Goal: Task Accomplishment & Management: Complete application form

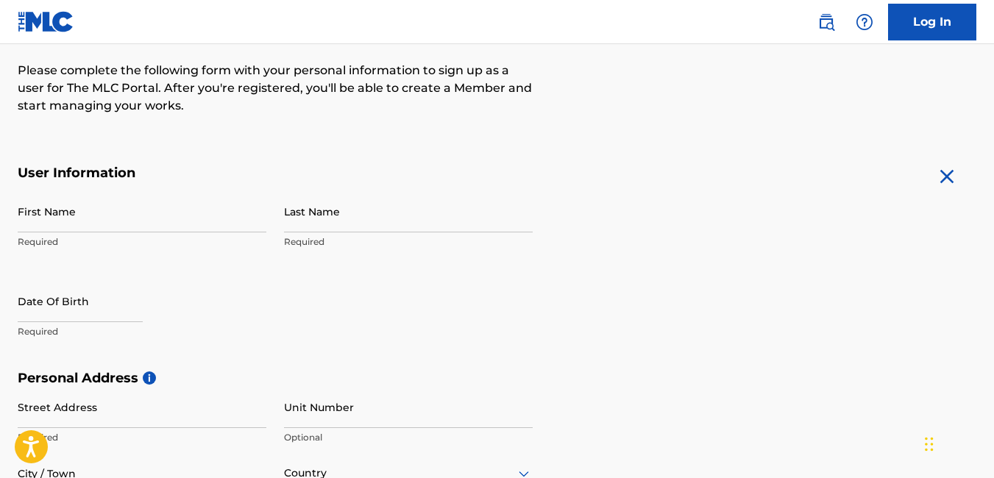
scroll to position [193, 0]
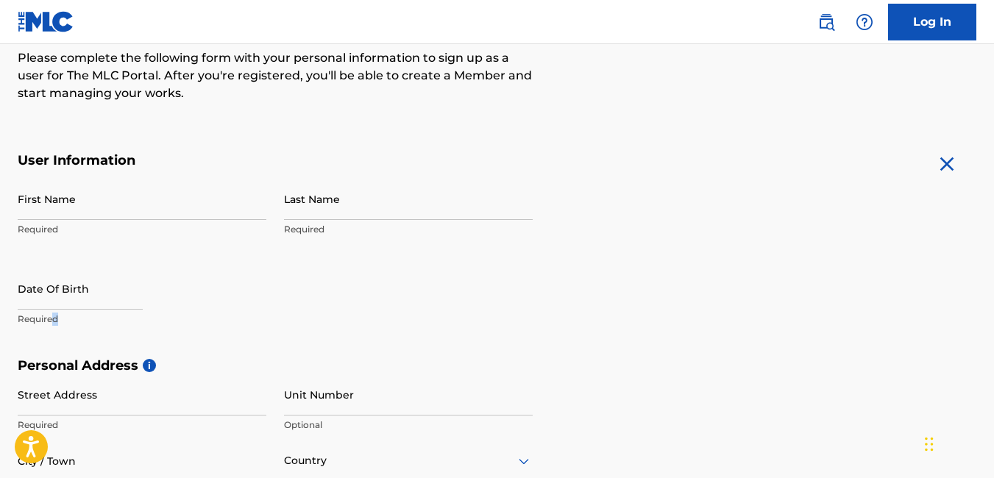
click at [54, 313] on p "Required" at bounding box center [142, 319] width 249 height 13
drag, startPoint x: 54, startPoint y: 313, endPoint x: 51, endPoint y: 208, distance: 104.6
click at [51, 208] on input "First Name" at bounding box center [142, 199] width 249 height 42
type input "Nicolò"
type input "Ciaschi"
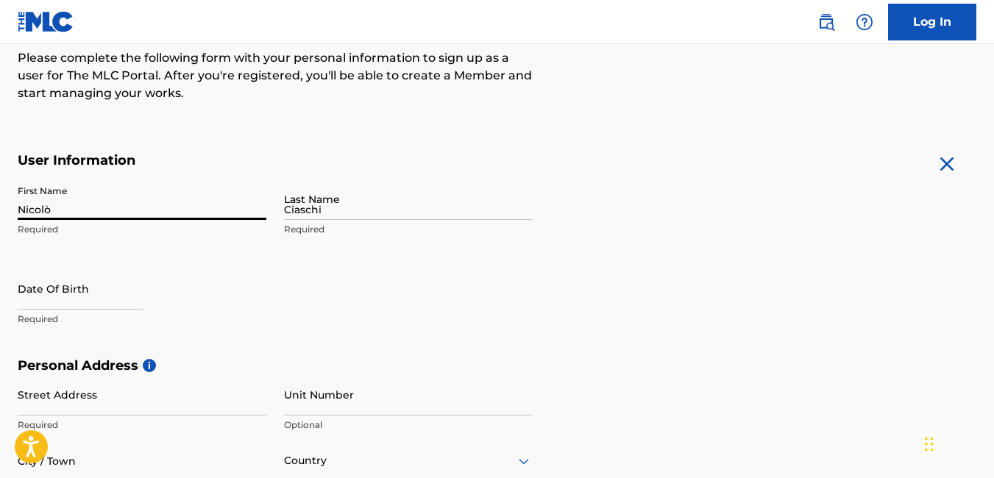
type input "[STREET_ADDRESS]"
type input "Morolo ([GEOGRAPHIC_DATA])"
type input "[GEOGRAPHIC_DATA]"
type input "03017"
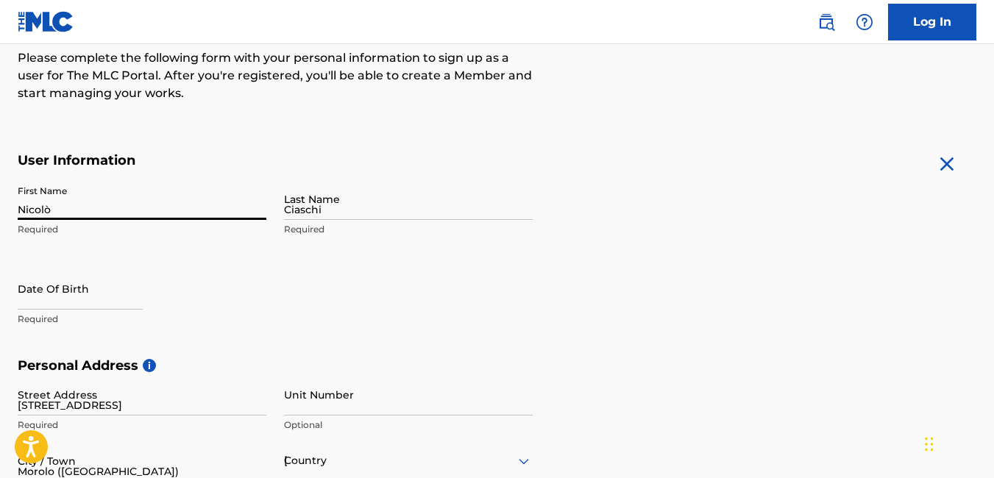
type input "39"
type input "335"
type input "1583357"
type input "[EMAIL_ADDRESS][DOMAIN_NAME]"
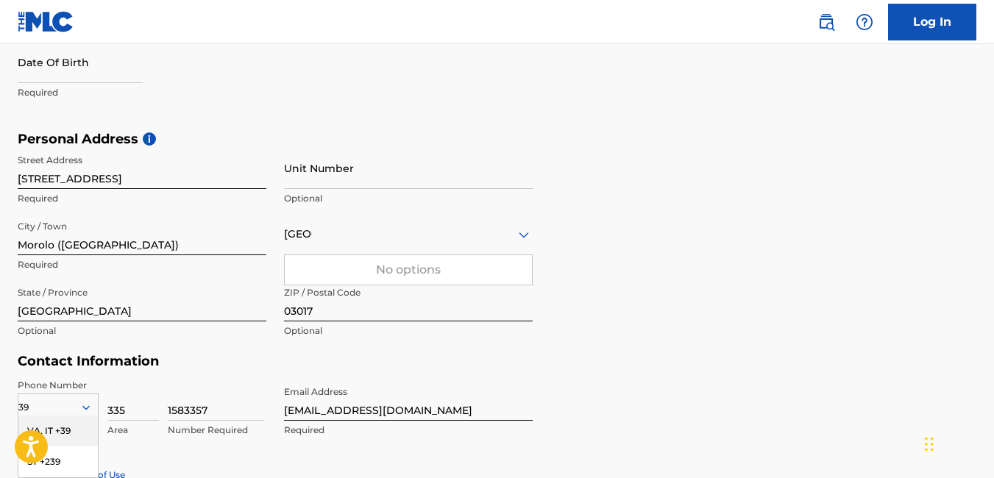
click at [305, 166] on input "Unit Number" at bounding box center [408, 168] width 249 height 42
click at [157, 316] on input "[GEOGRAPHIC_DATA]" at bounding box center [142, 301] width 249 height 42
click at [634, 311] on div "Personal Address i Street Address [STREET_ADDRESS]/A Required Unit Number Optio…" at bounding box center [497, 242] width 959 height 223
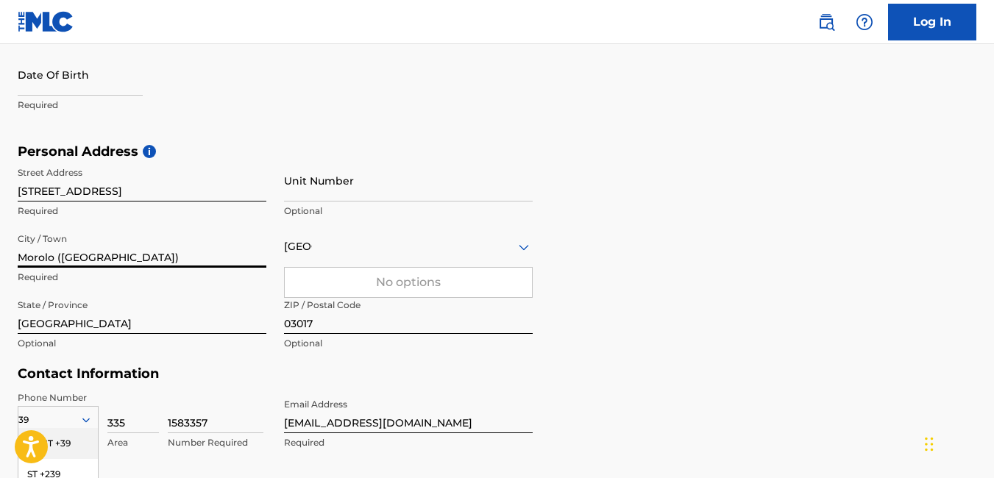
click at [180, 256] on input "Morolo ([GEOGRAPHIC_DATA])" at bounding box center [142, 247] width 249 height 42
type input "Morolo"
click at [662, 198] on div "Personal Address i Street Address [STREET_ADDRESS] Required Unit Number Optiona…" at bounding box center [497, 255] width 959 height 223
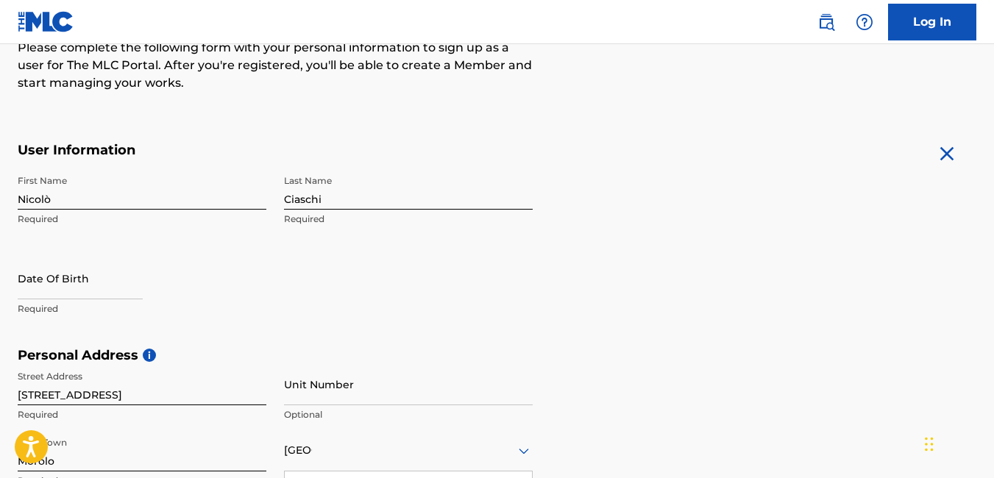
scroll to position [195, 0]
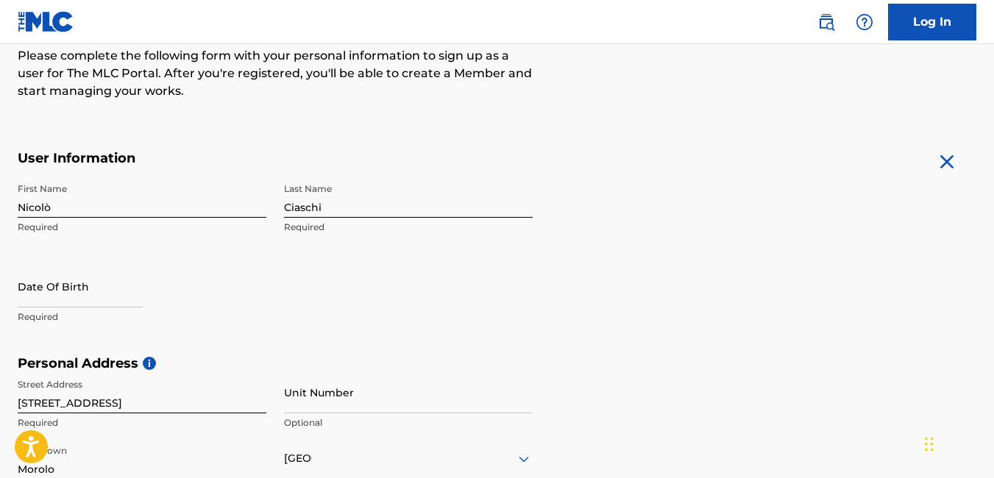
click at [67, 295] on input "text" at bounding box center [80, 287] width 125 height 42
select select "7"
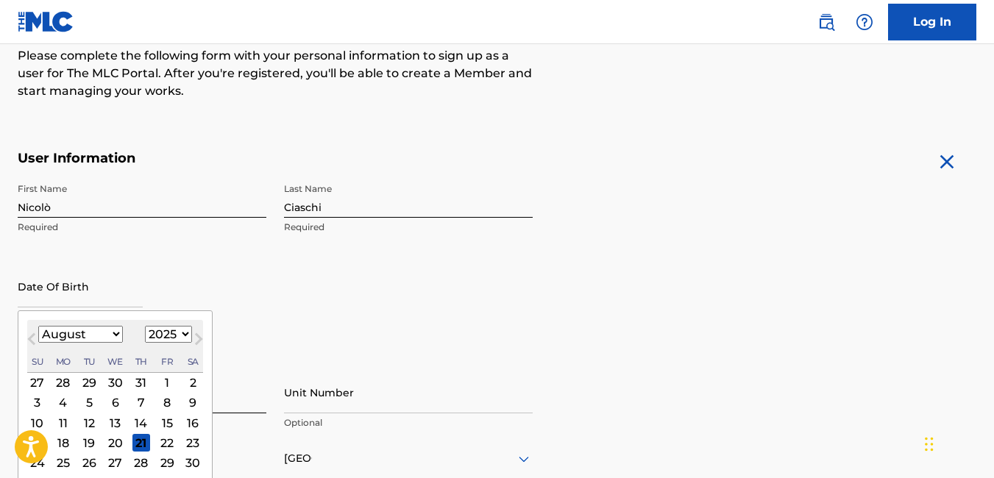
click at [155, 336] on select "1900 1901 1902 1903 1904 1905 1906 1907 1908 1909 1910 1911 1912 1913 1914 1915…" at bounding box center [168, 334] width 47 height 17
select select "1999"
click at [145, 326] on select "1900 1901 1902 1903 1904 1905 1906 1907 1908 1909 1910 1911 1912 1913 1914 1915…" at bounding box center [168, 334] width 47 height 17
click at [92, 342] on select "January February March April May June July August September October November De…" at bounding box center [80, 334] width 85 height 17
select select "1"
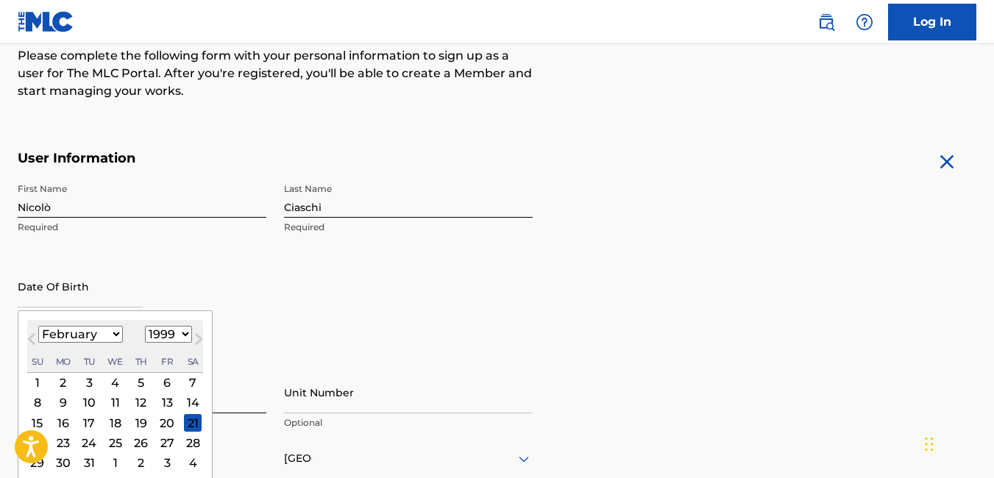
click at [38, 326] on select "January February March April May June July August September October November De…" at bounding box center [80, 334] width 85 height 17
click at [140, 425] on div "18" at bounding box center [141, 423] width 18 height 18
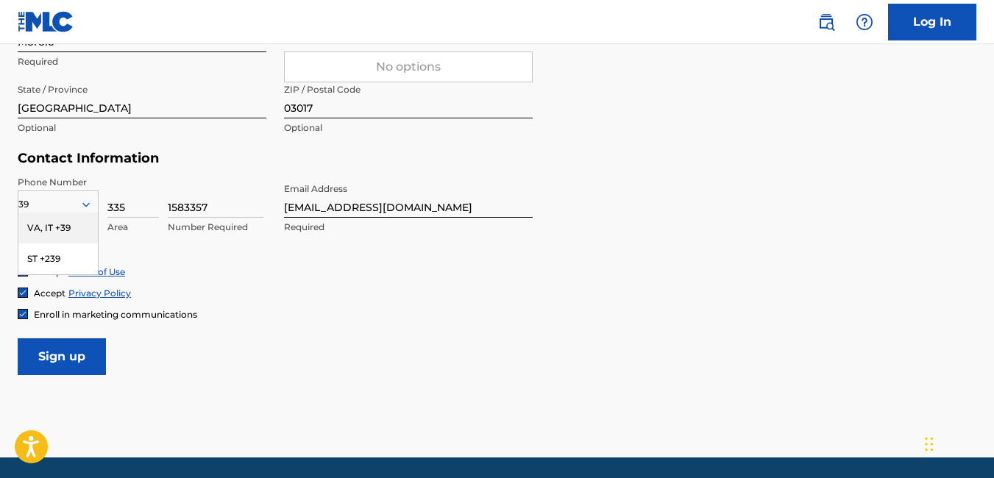
scroll to position [673, 0]
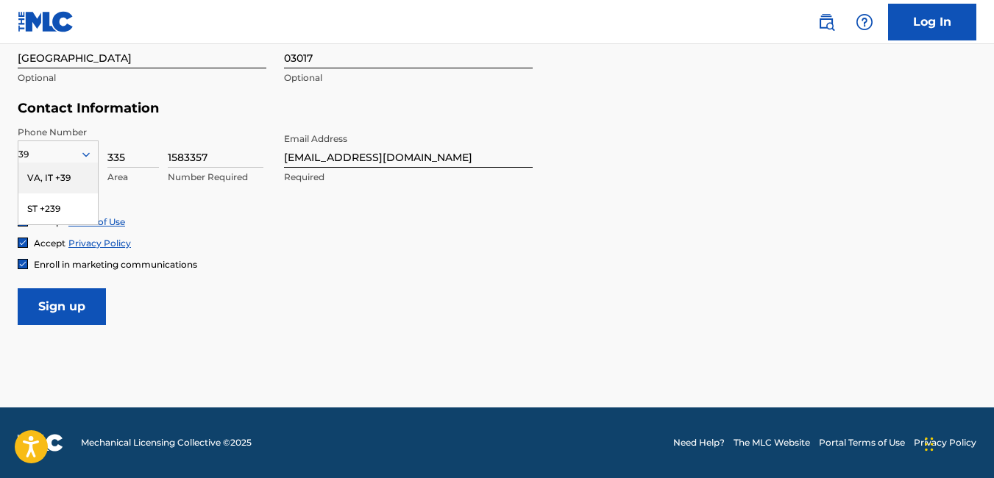
click at [60, 180] on div "VA, IT +39" at bounding box center [57, 178] width 79 height 31
click at [24, 264] on img at bounding box center [22, 264] width 9 height 9
click at [64, 304] on input "Sign up" at bounding box center [62, 307] width 88 height 37
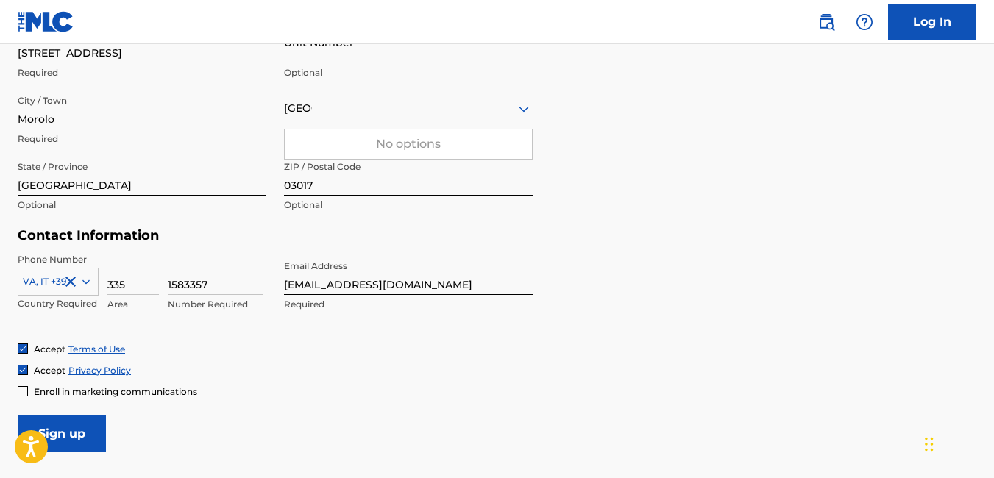
scroll to position [602, 0]
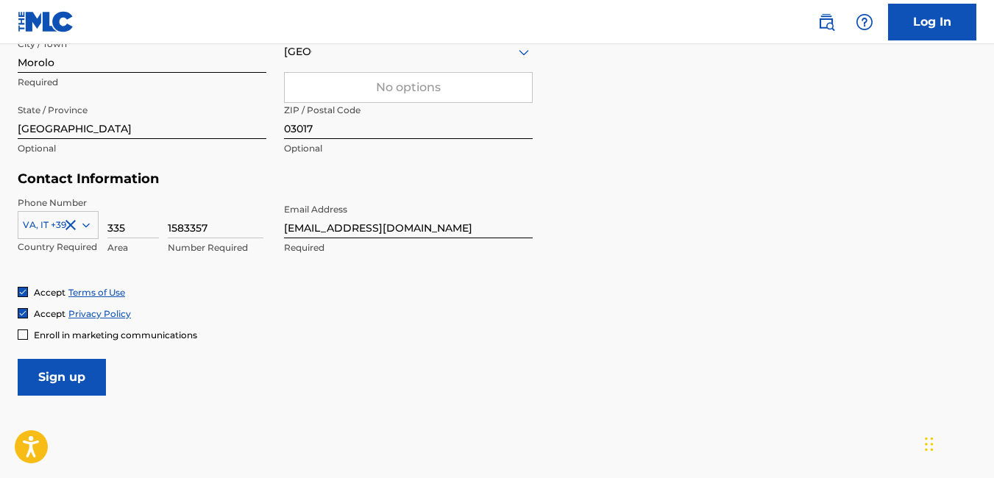
click at [460, 85] on div "No options" at bounding box center [408, 87] width 247 height 29
click at [326, 62] on div "[GEOGRAPHIC_DATA]" at bounding box center [408, 52] width 249 height 42
click at [322, 51] on div "[GEOGRAPHIC_DATA]" at bounding box center [408, 52] width 249 height 18
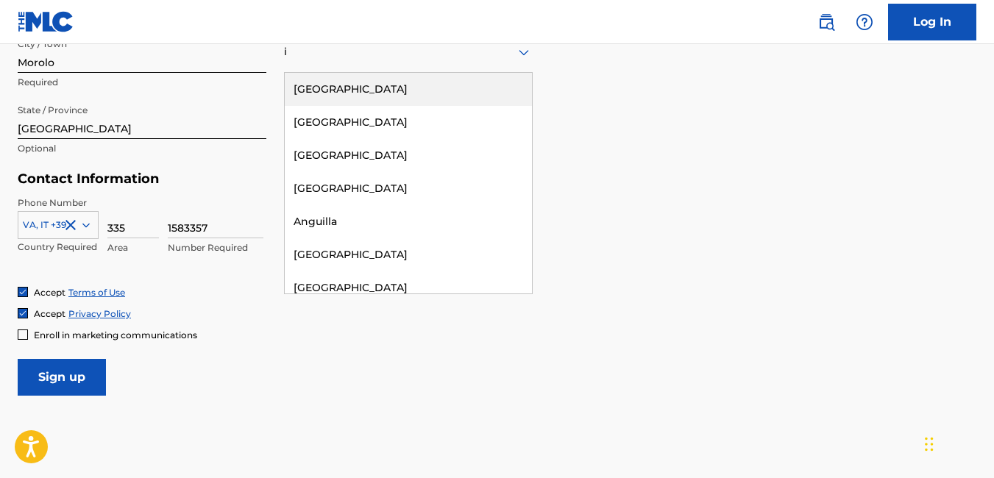
type input "it"
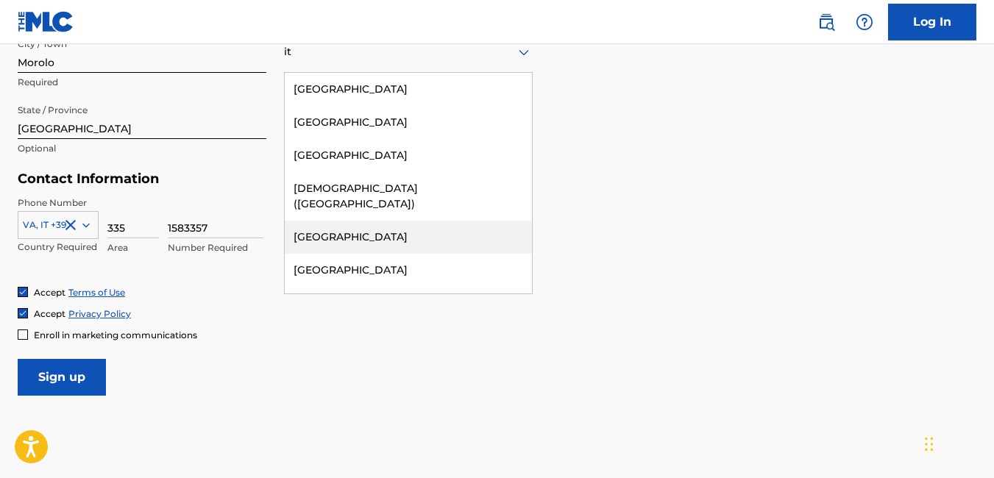
click at [313, 227] on div "[GEOGRAPHIC_DATA]" at bounding box center [408, 237] width 247 height 33
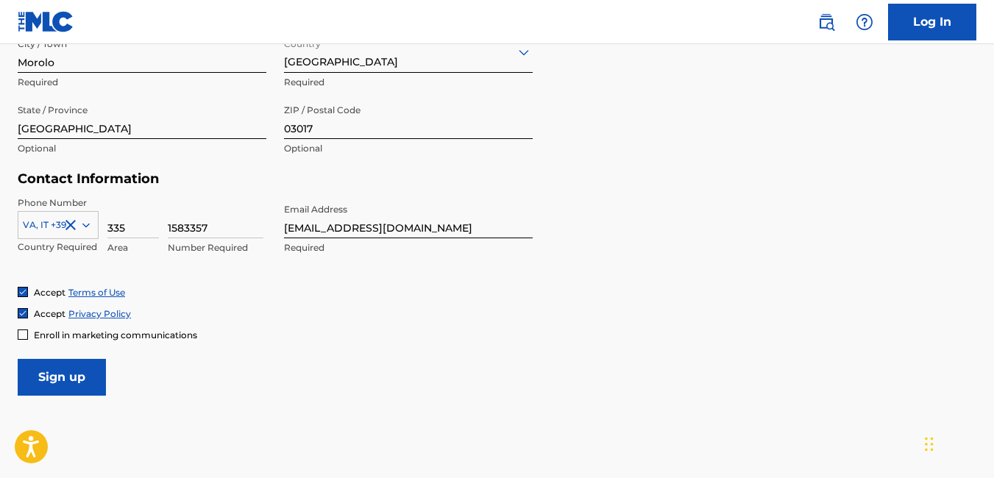
click at [84, 382] on input "Sign up" at bounding box center [62, 377] width 88 height 37
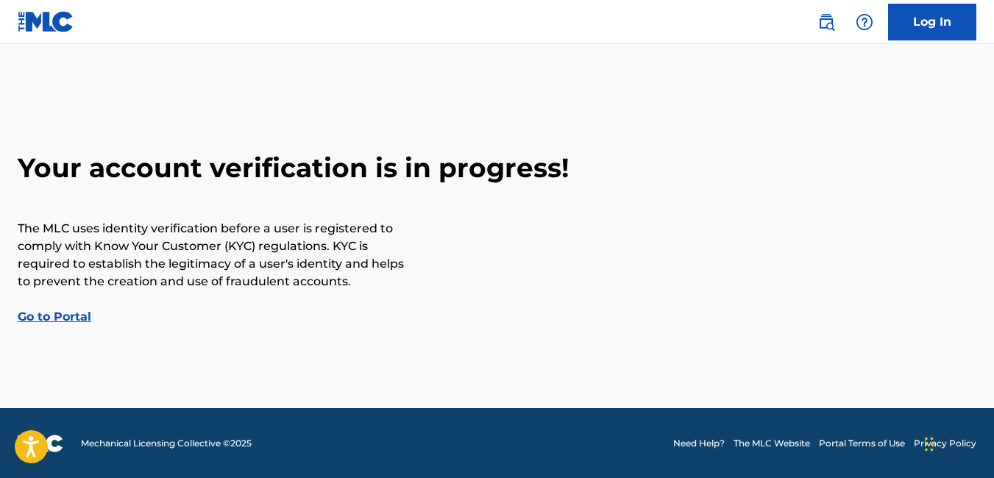
click at [76, 323] on link "Go to Portal" at bounding box center [55, 317] width 74 height 14
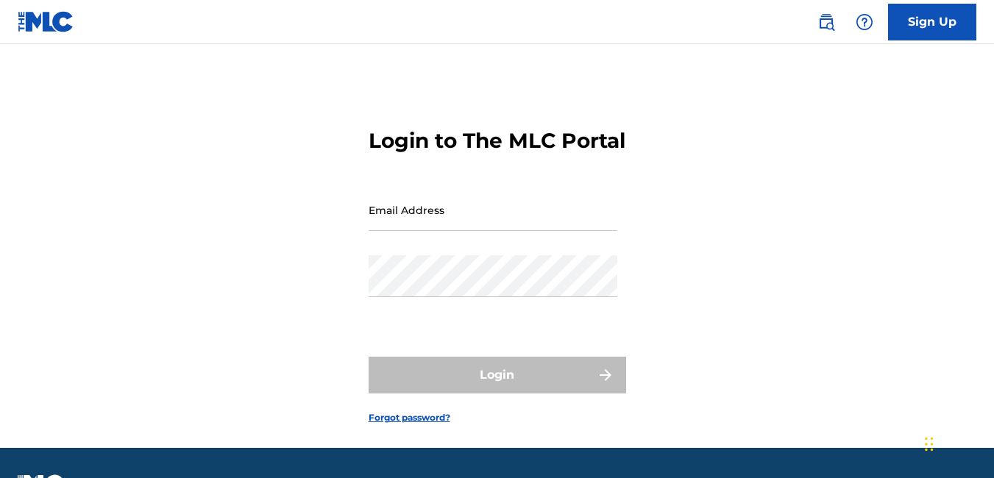
click at [412, 231] on input "Email Address" at bounding box center [493, 210] width 249 height 42
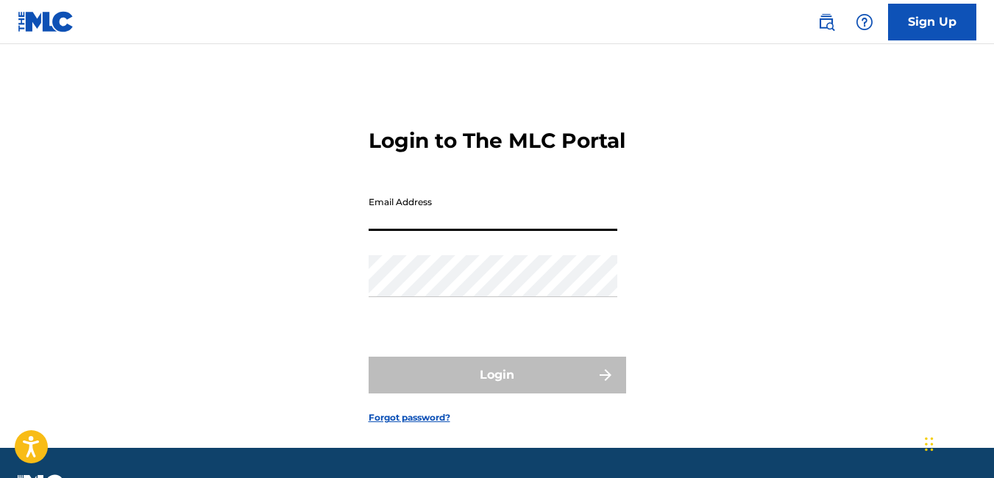
type input "[EMAIL_ADDRESS][DOMAIN_NAME]"
